Goal: Browse casually

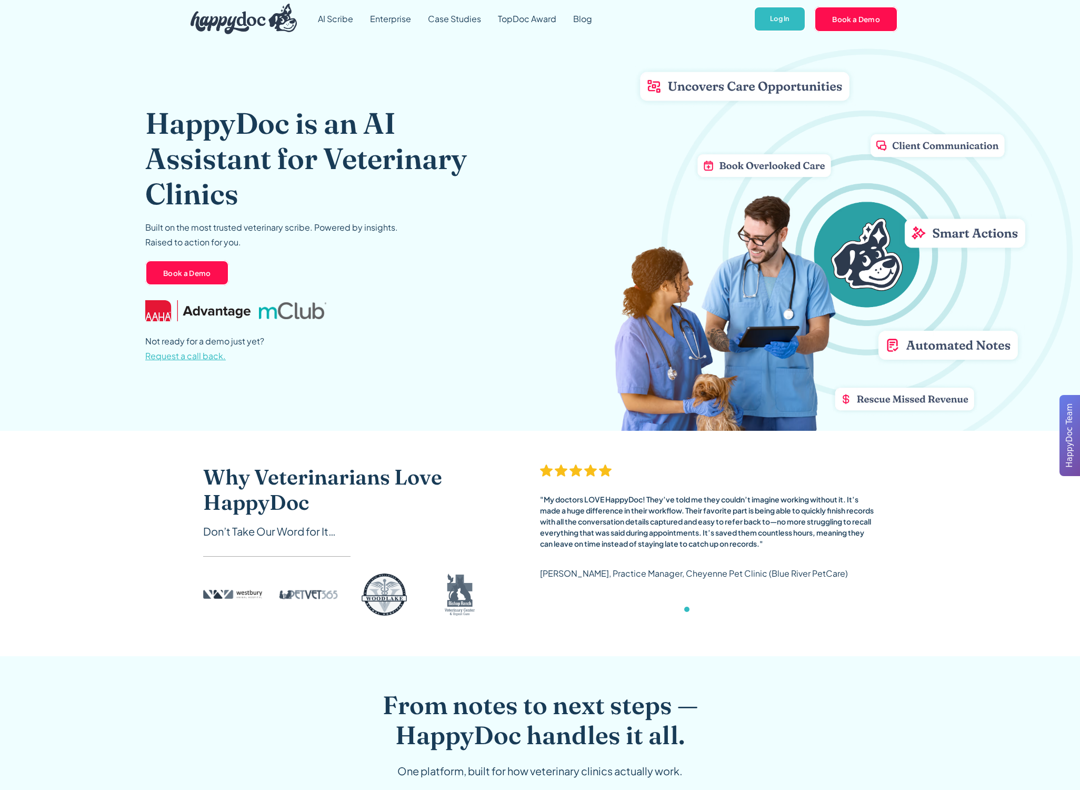
click at [1078, 360] on header "HappyDoc is an AI Assistant for Veterinary Clinics Built on the most trusted ve…" at bounding box center [540, 234] width 1080 height 393
